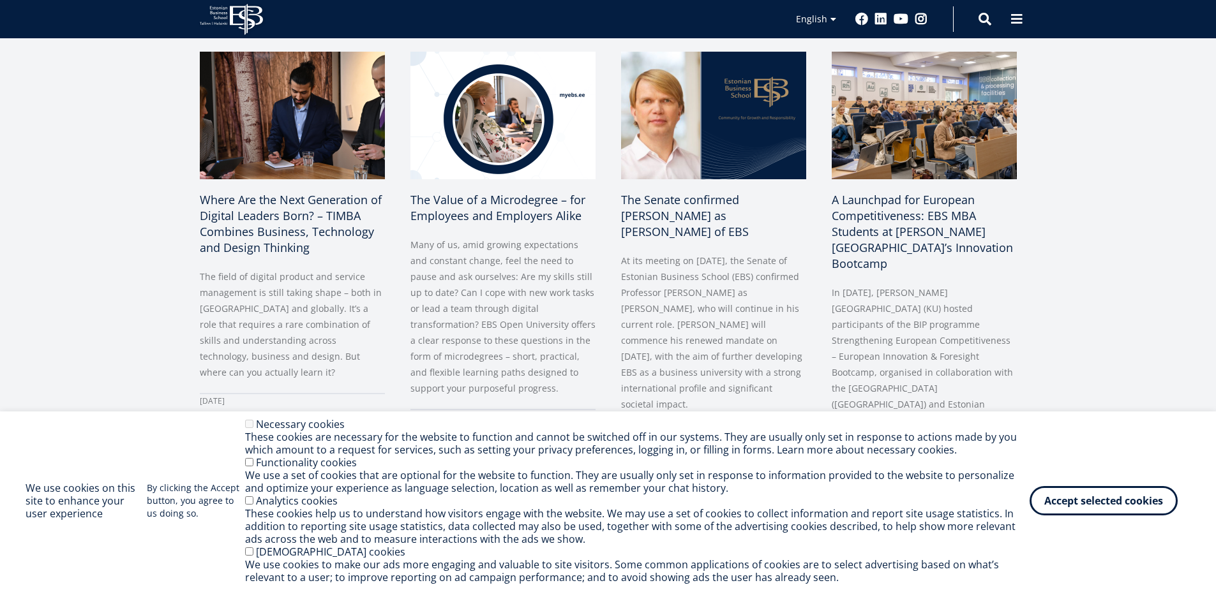
scroll to position [650, 0]
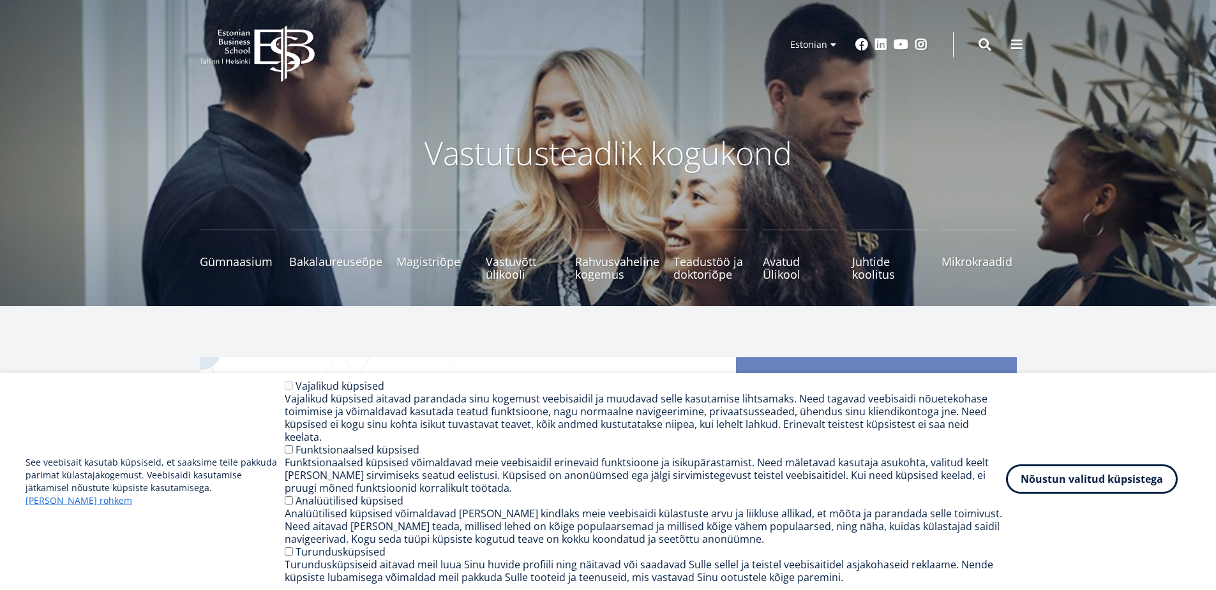
click at [1083, 480] on button "Nõustun valitud küpsistega" at bounding box center [1092, 479] width 172 height 29
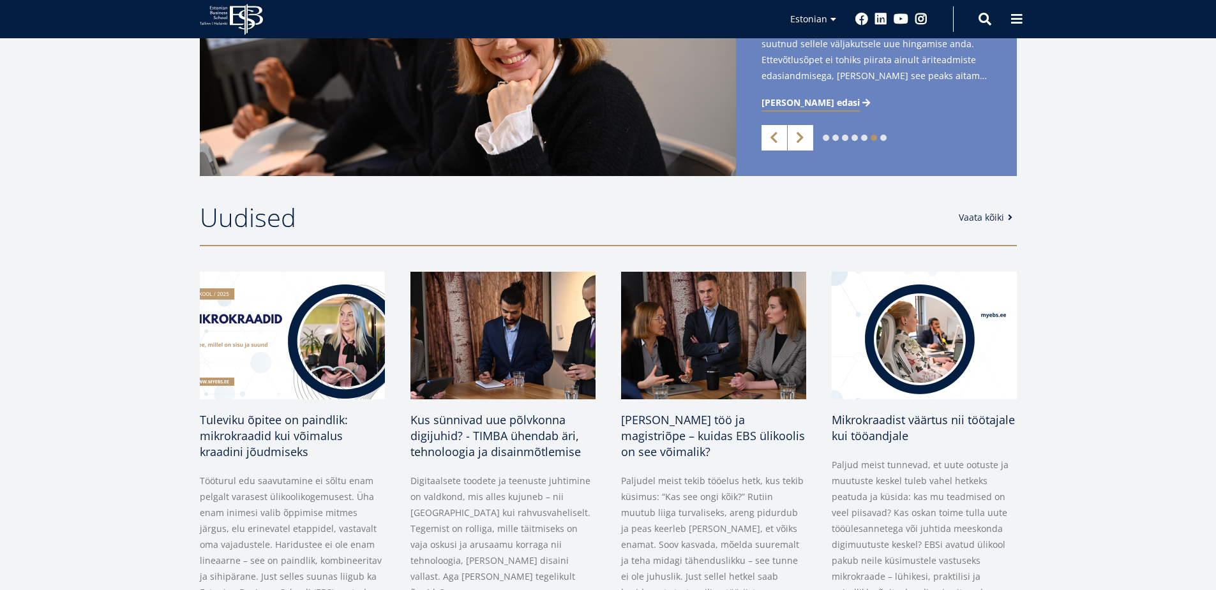
scroll to position [363, 0]
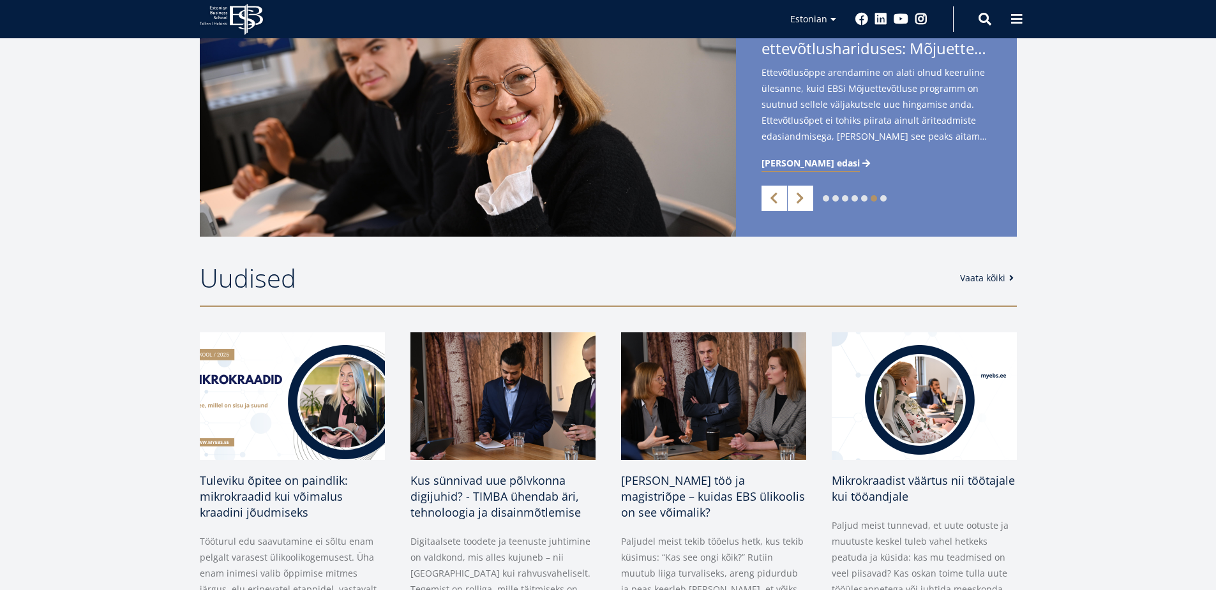
click at [1005, 274] on span at bounding box center [1011, 278] width 13 height 9
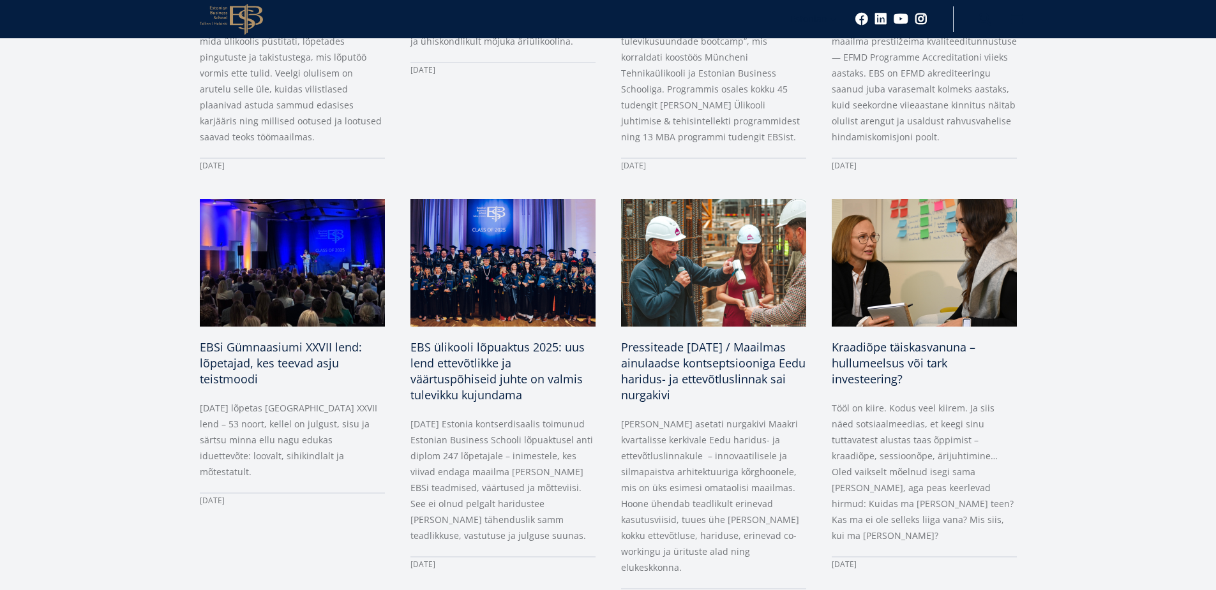
scroll to position [927, 0]
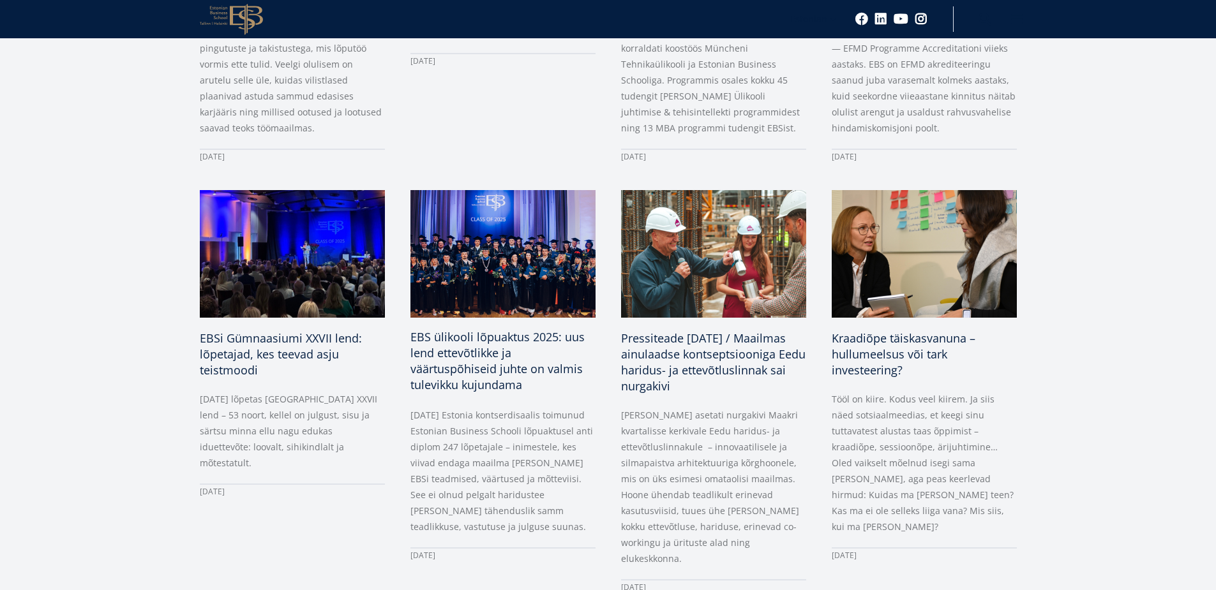
click at [484, 360] on span "EBS ülikooli lõpuaktus 2025: uus lend ettevõtlikke ja väärtuspõhiseid juhte on …" at bounding box center [497, 360] width 174 height 63
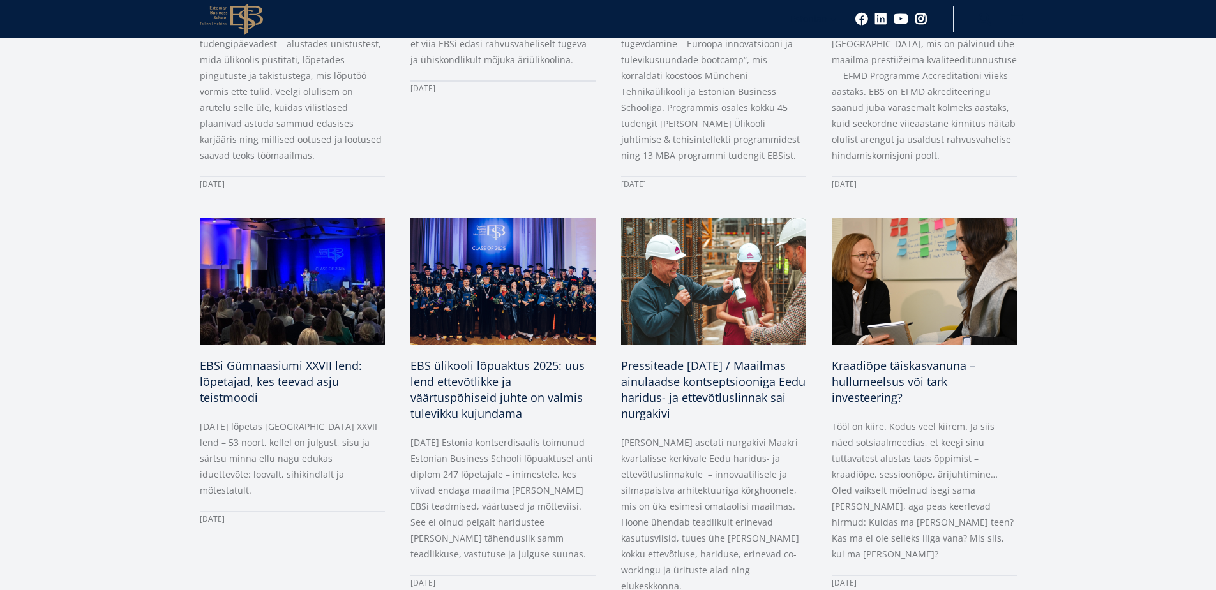
scroll to position [893, 0]
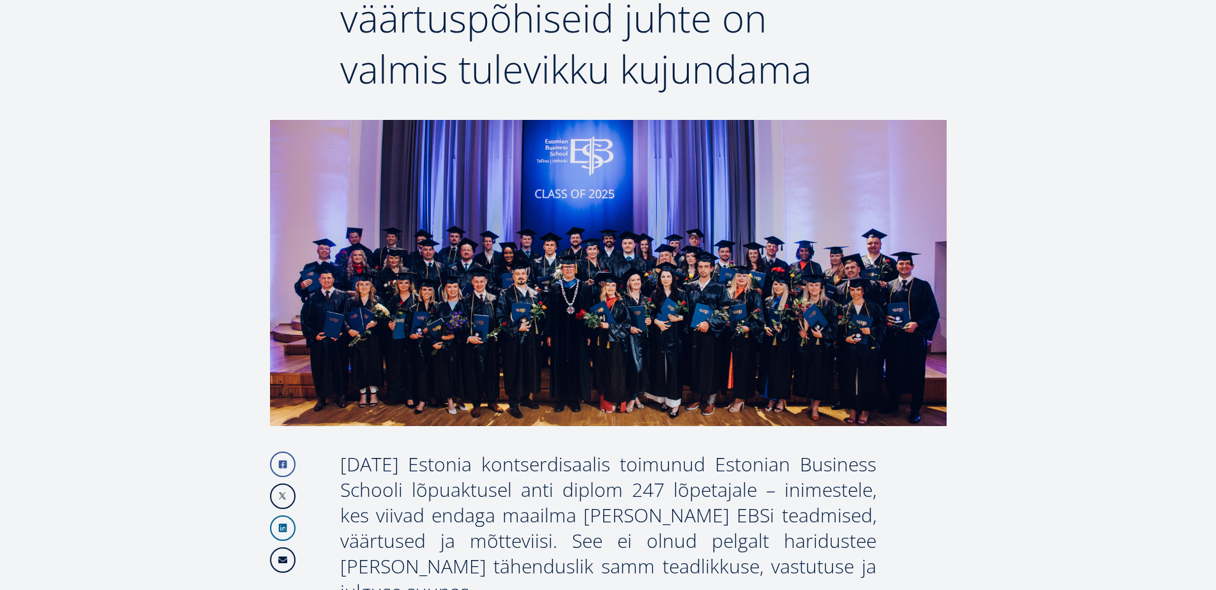
scroll to position [227, 0]
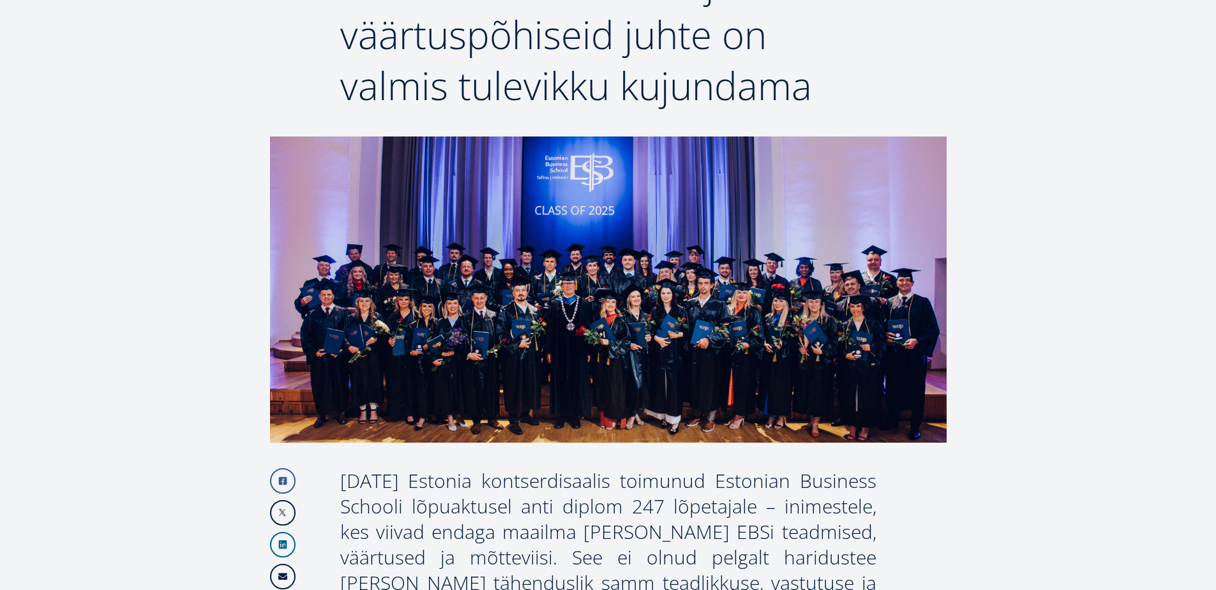
click at [789, 396] on img at bounding box center [608, 290] width 676 height 306
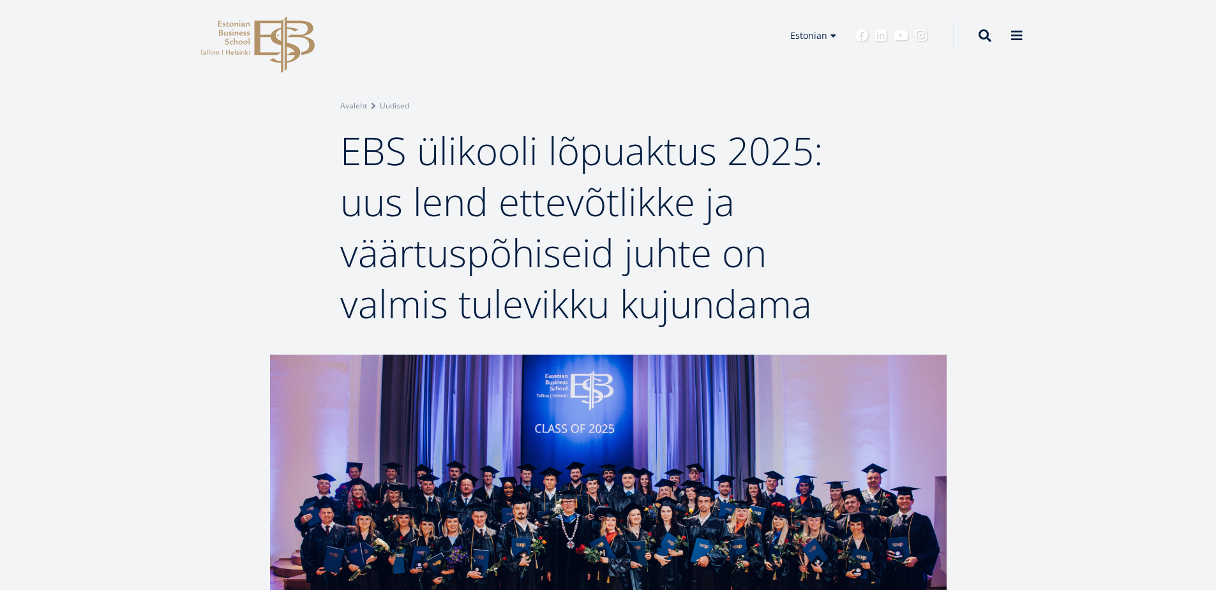
scroll to position [47, 0]
